Goal: Information Seeking & Learning: Find specific fact

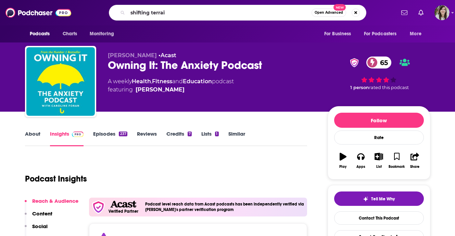
type input "shifting terrain"
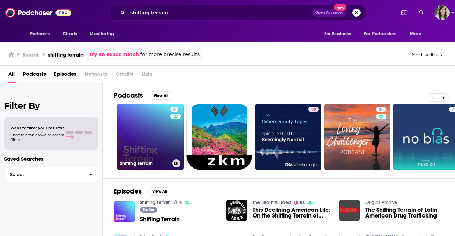
click at [164, 157] on link "[STREET_ADDRESS]" at bounding box center [150, 137] width 66 height 66
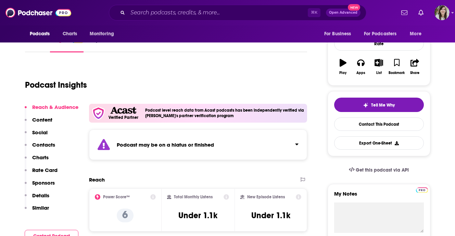
scroll to position [1, 0]
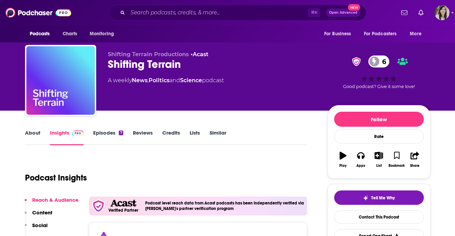
click at [138, 63] on div "Shifting Terrain 6" at bounding box center [212, 64] width 209 height 13
copy div "Shifting Terrain 6"
